Goal: Transaction & Acquisition: Purchase product/service

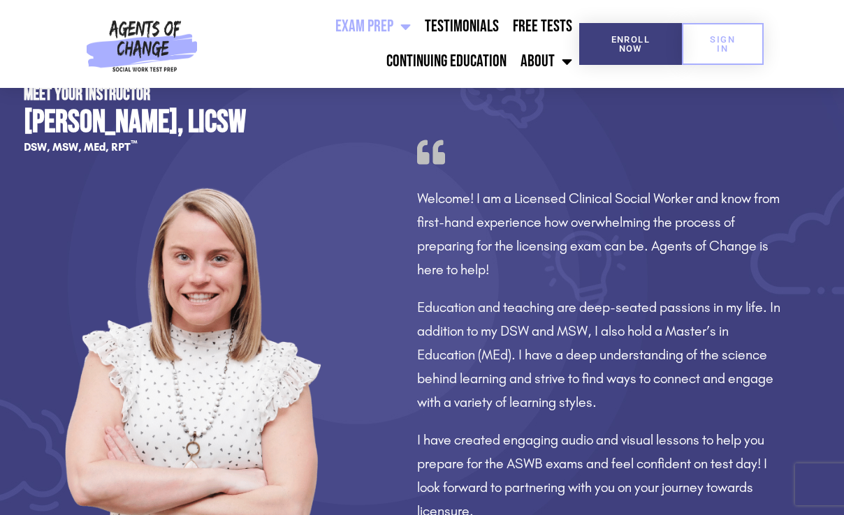
scroll to position [1031, 0]
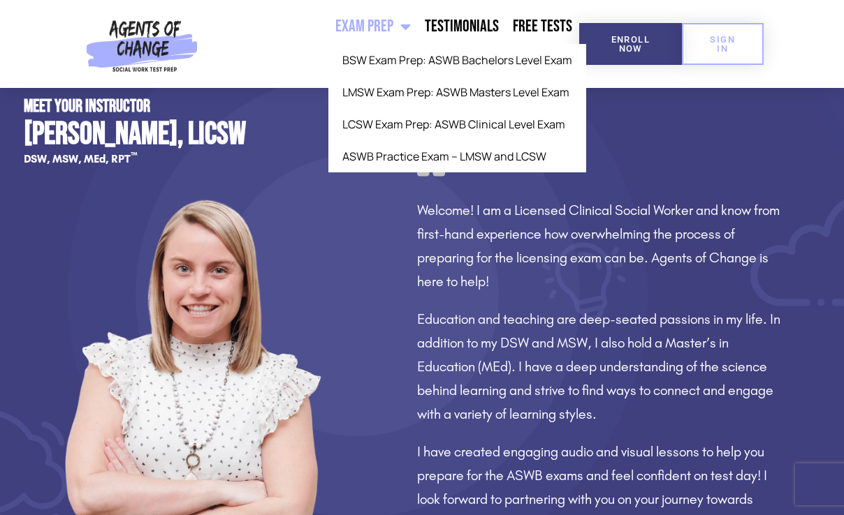
click at [407, 22] on span "Menu" at bounding box center [401, 26] width 17 height 31
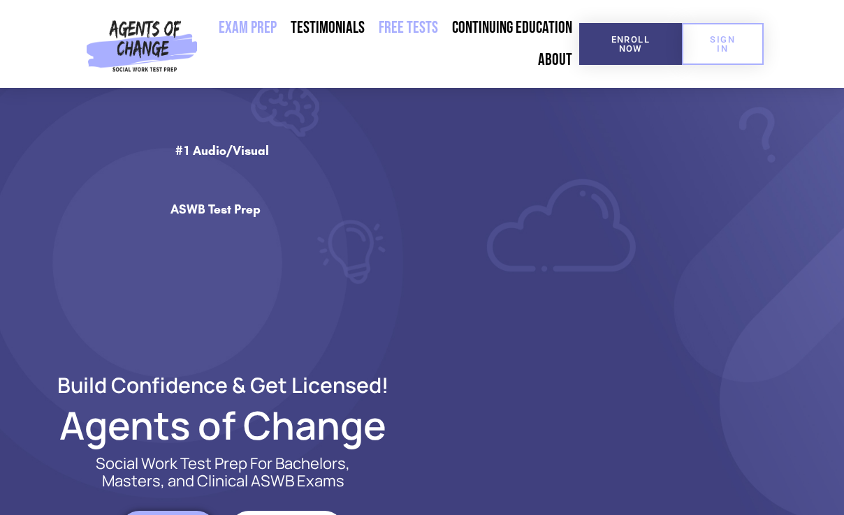
click at [409, 22] on link "Free Tests" at bounding box center [408, 28] width 73 height 32
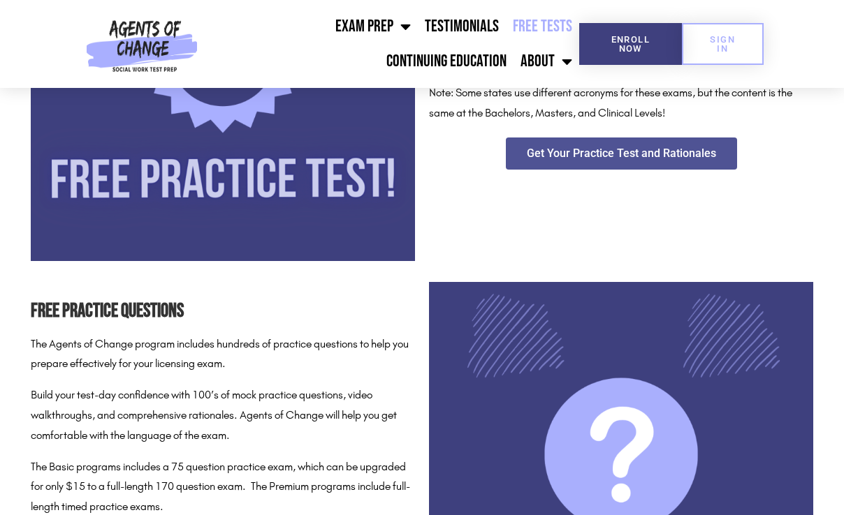
scroll to position [369, 0]
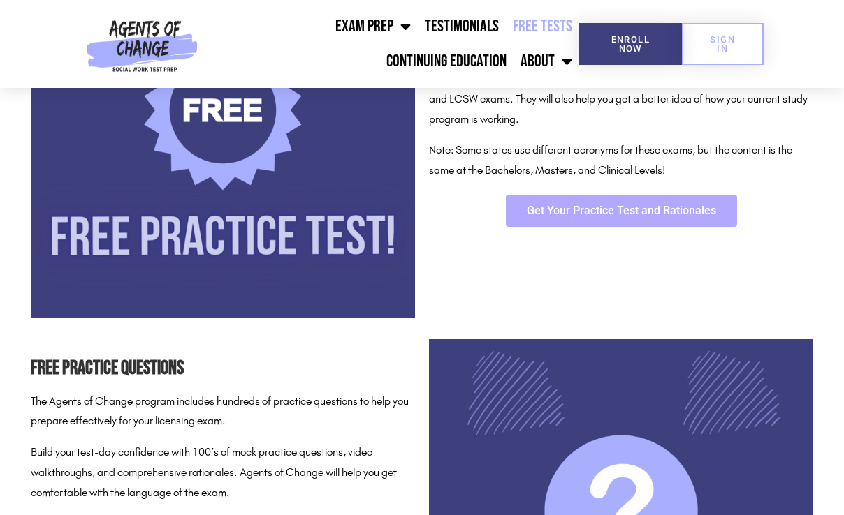
click at [609, 206] on span "Get Your Practice Test and Rationales" at bounding box center [621, 210] width 189 height 11
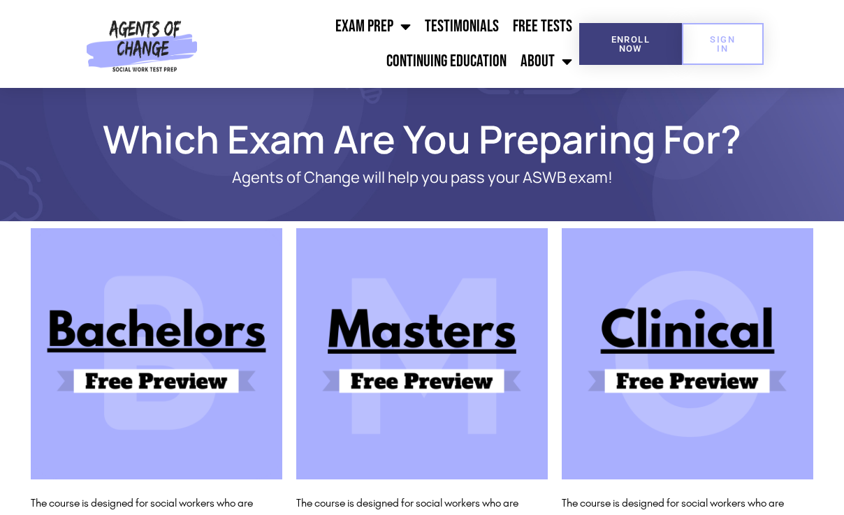
click at [663, 337] on img at bounding box center [687, 353] width 251 height 251
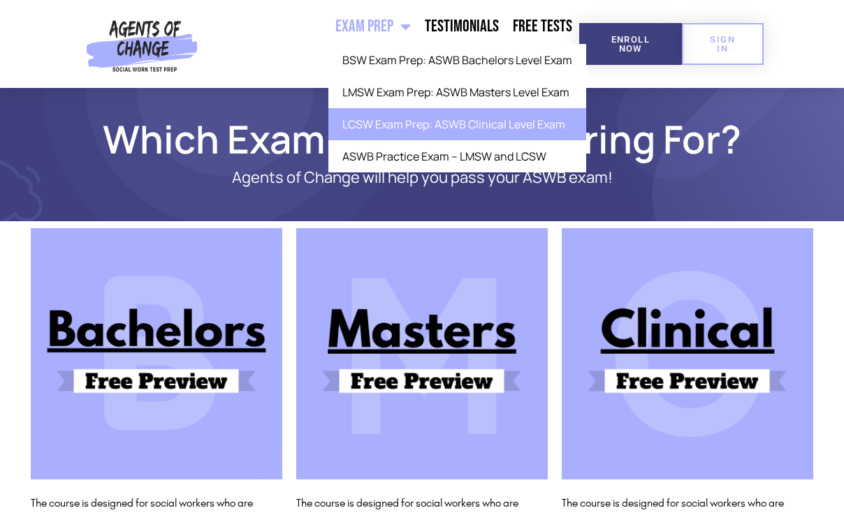
click at [402, 126] on link "LCSW Exam Prep: ASWB Clinical Level Exam" at bounding box center [457, 124] width 258 height 32
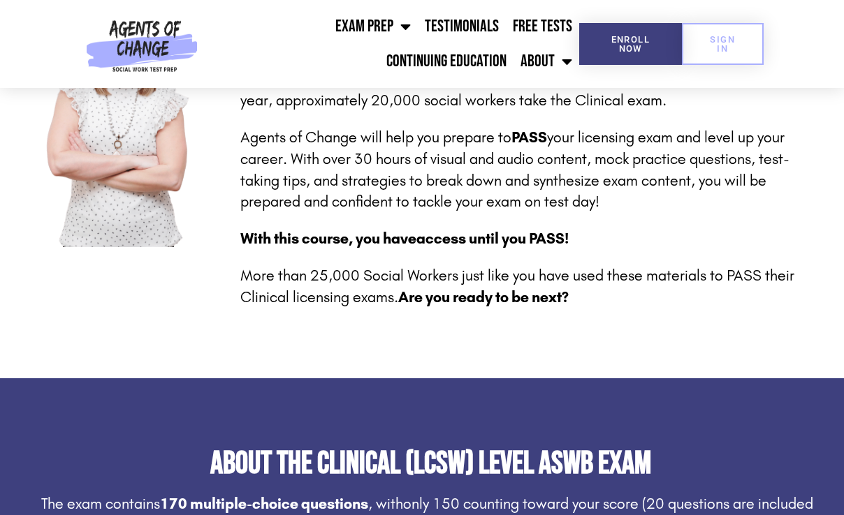
scroll to position [466, 0]
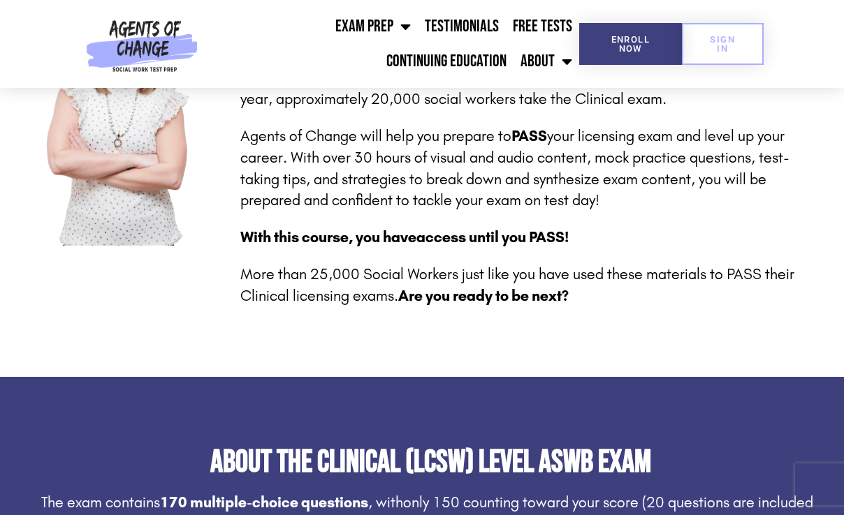
drag, startPoint x: 370, startPoint y: 152, endPoint x: 647, endPoint y: 195, distance: 280.5
click at [647, 195] on p "Agents of Change will help you prepare to PASS your licensing exam and level up…" at bounding box center [530, 169] width 580 height 86
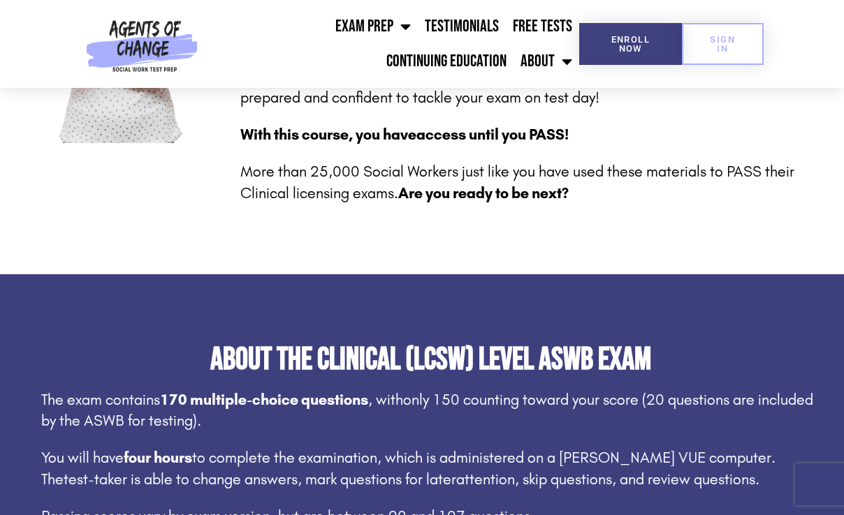
click at [643, 200] on p "More than 25,000 Social Workers just like you have used these materials to PASS…" at bounding box center [530, 182] width 580 height 43
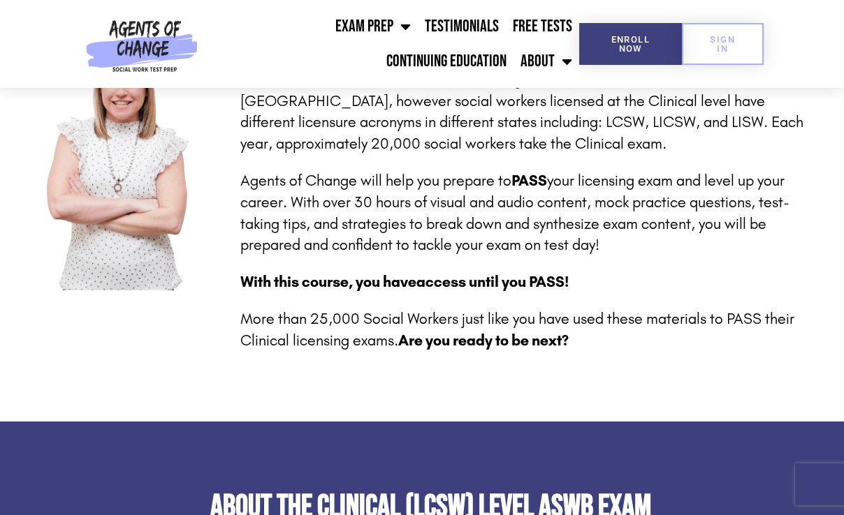
scroll to position [430, 0]
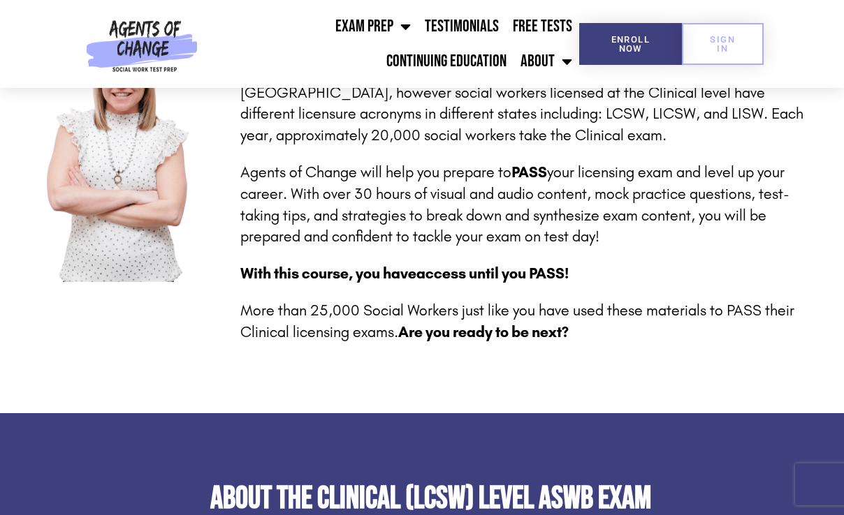
click at [437, 283] on p "With this course, you have access until you PASS!" at bounding box center [530, 274] width 580 height 22
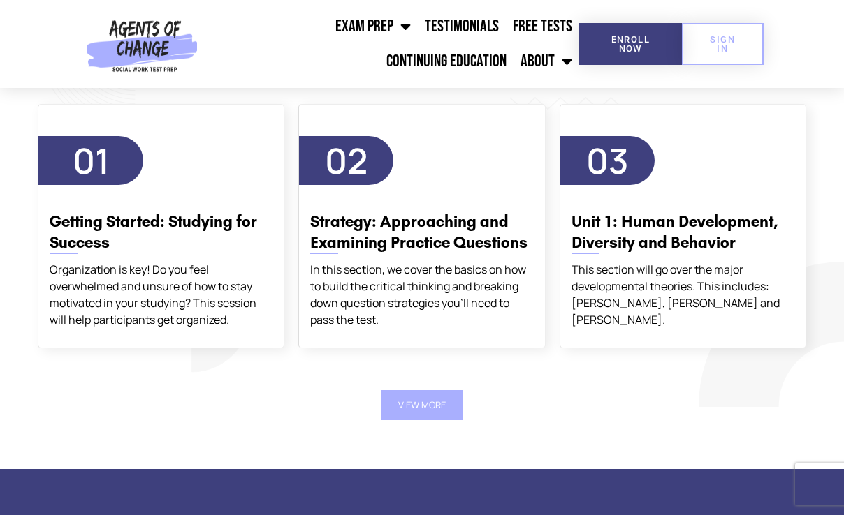
scroll to position [2407, 0]
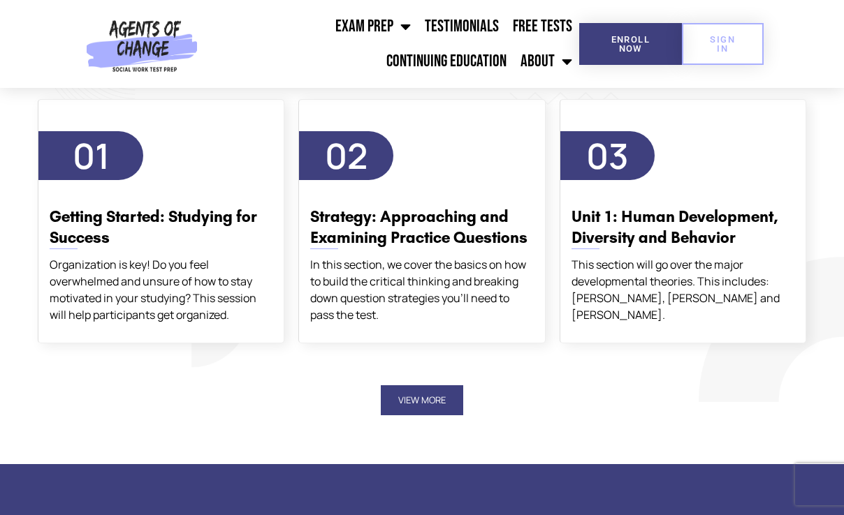
click at [425, 400] on button "View More" at bounding box center [422, 401] width 82 height 30
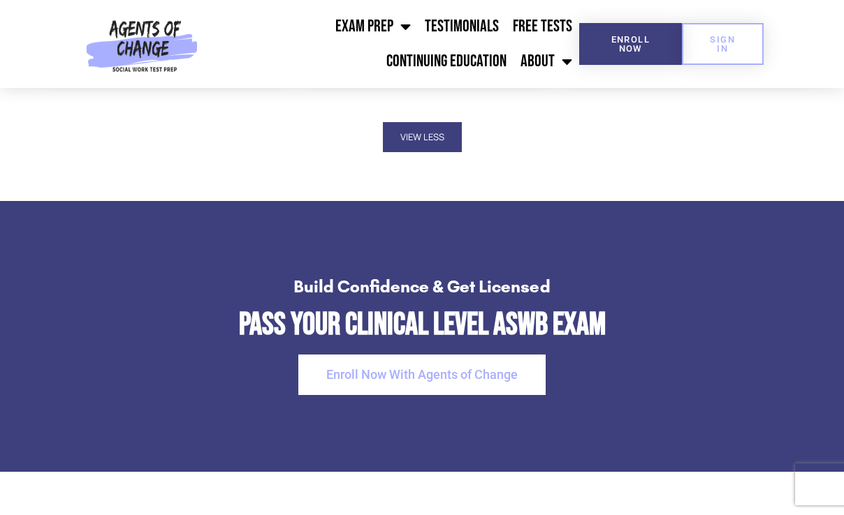
scroll to position [3277, 0]
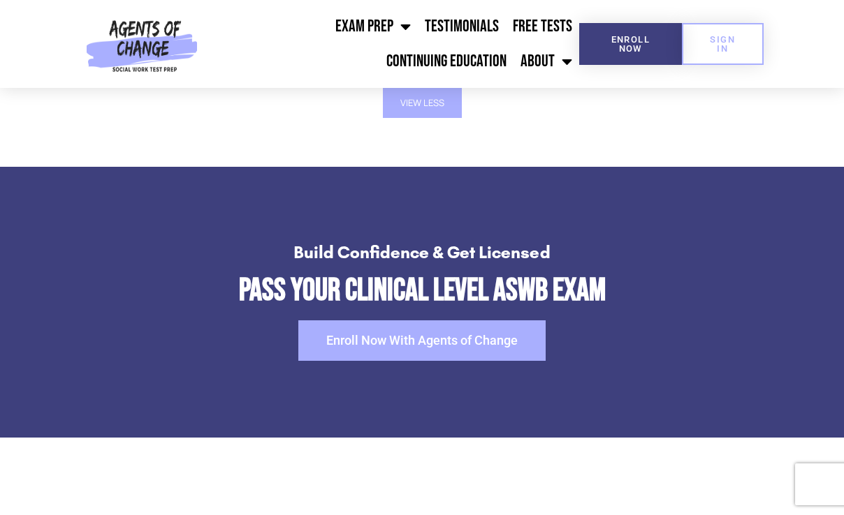
click at [431, 335] on span "Enroll Now With Agents of Change" at bounding box center [421, 341] width 191 height 13
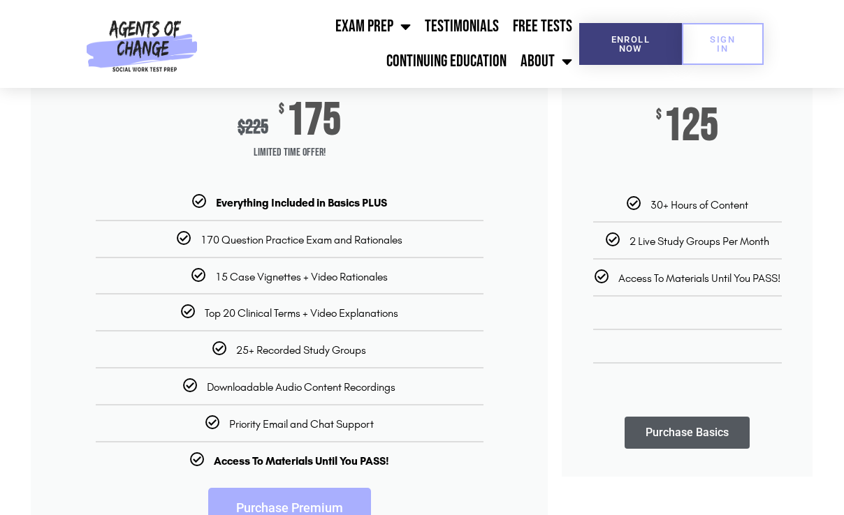
scroll to position [247, 0]
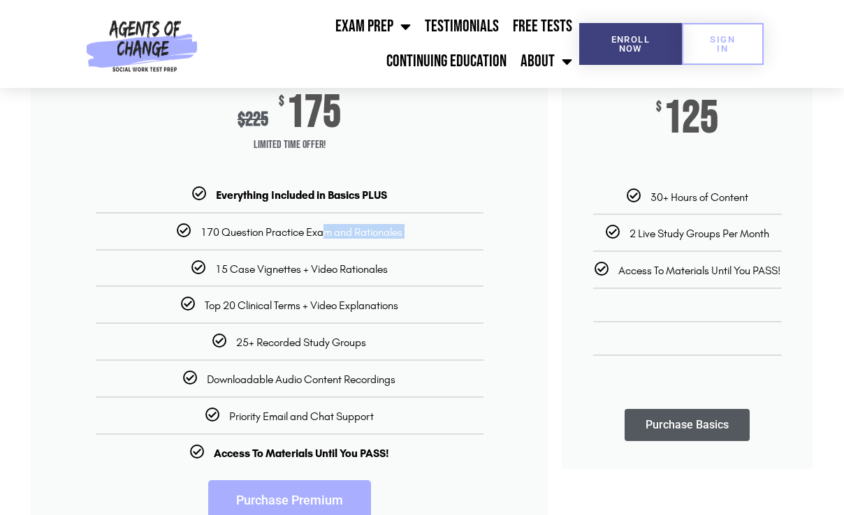
drag, startPoint x: 270, startPoint y: 228, endPoint x: 328, endPoint y: 245, distance: 61.0
click at [328, 245] on ul "Everything Included in Basics PLUS 170 Question Practice Exam and Rationales 15…" at bounding box center [289, 323] width 517 height 272
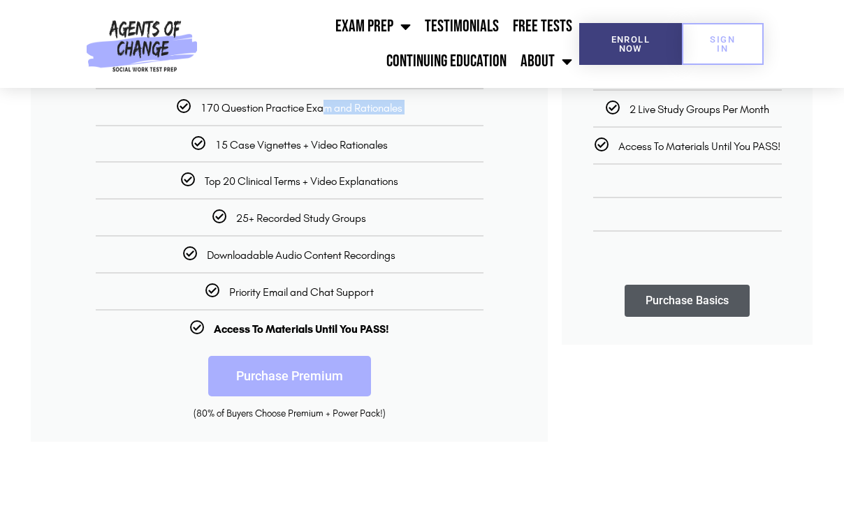
scroll to position [372, 0]
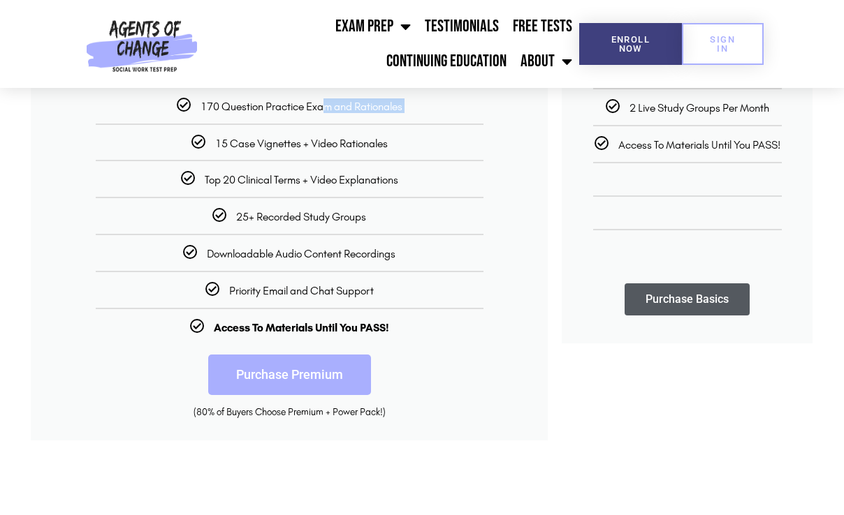
click at [291, 377] on link "Purchase Premium" at bounding box center [289, 375] width 163 height 41
